Goal: Use online tool/utility: Utilize a website feature to perform a specific function

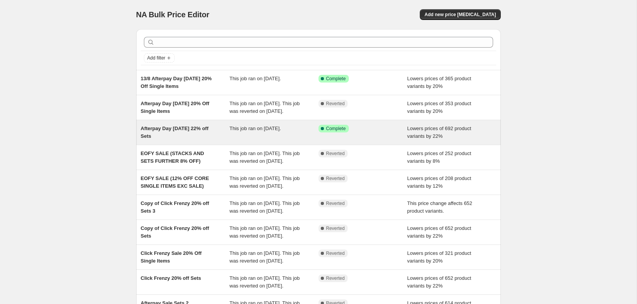
click at [158, 134] on span "Afterpay Day [DATE] 22% off Sets" at bounding box center [175, 131] width 68 height 13
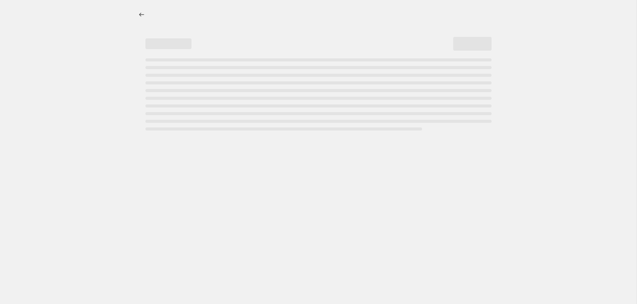
select select "percentage"
select select "no_change"
select select "collection"
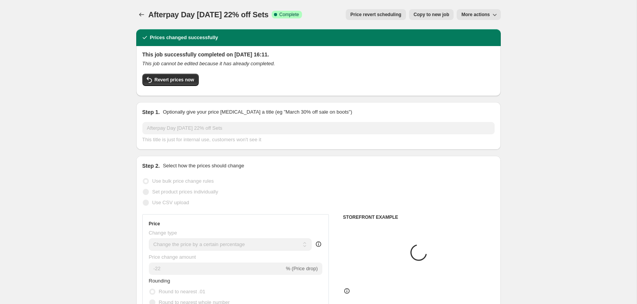
click at [484, 15] on span "More actions" at bounding box center [475, 15] width 28 height 6
click at [156, 82] on span "Revert prices now" at bounding box center [174, 80] width 39 height 6
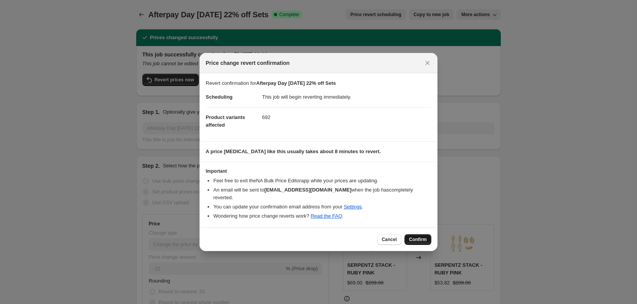
click at [416, 239] on span "Confirm" at bounding box center [418, 239] width 18 height 6
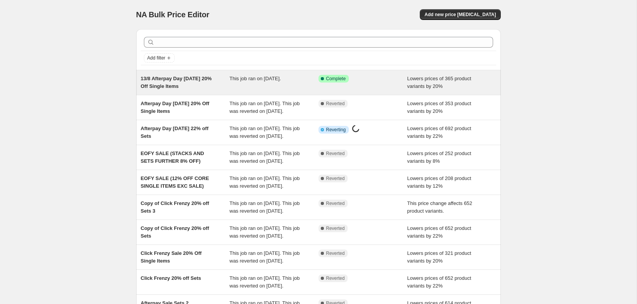
click at [388, 81] on div "Success Complete Complete" at bounding box center [356, 79] width 77 height 8
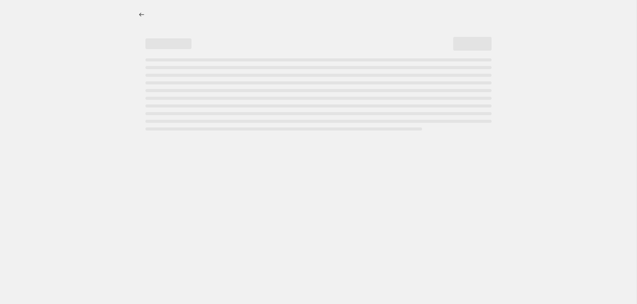
select select "percentage"
select select "collection"
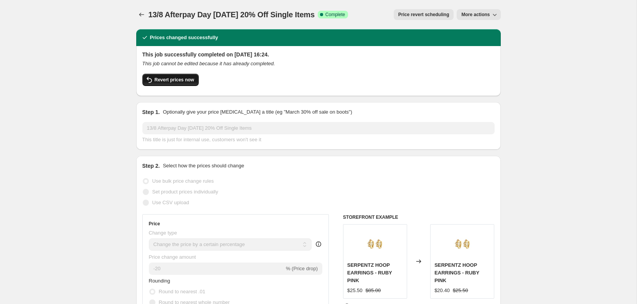
click at [156, 82] on span "Revert prices now" at bounding box center [174, 80] width 39 height 6
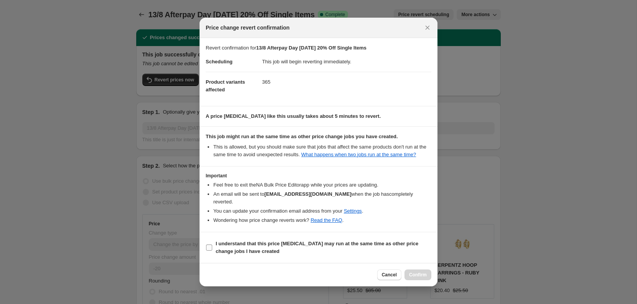
click at [228, 254] on b "I understand that this price [MEDICAL_DATA] may run at the same time as other p…" at bounding box center [317, 246] width 202 height 13
click at [212, 250] on input "I understand that this price [MEDICAL_DATA] may run at the same time as other p…" at bounding box center [209, 247] width 6 height 6
checkbox input "true"
click at [419, 278] on span "Confirm" at bounding box center [418, 275] width 18 height 6
